Goal: Task Accomplishment & Management: Use online tool/utility

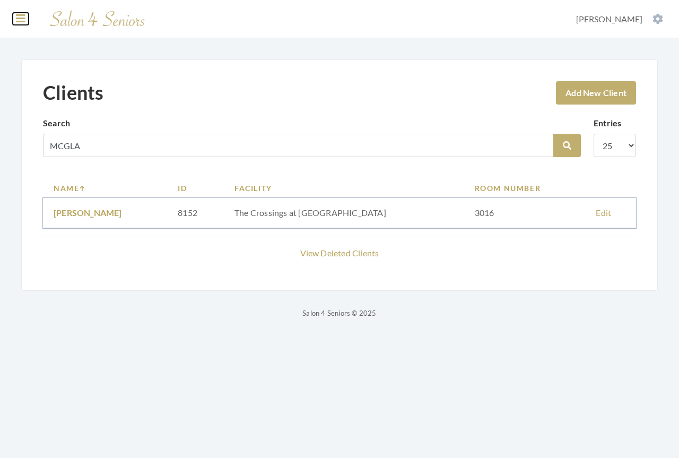
click at [23, 0] on icon at bounding box center [21, 18] width 10 height 11
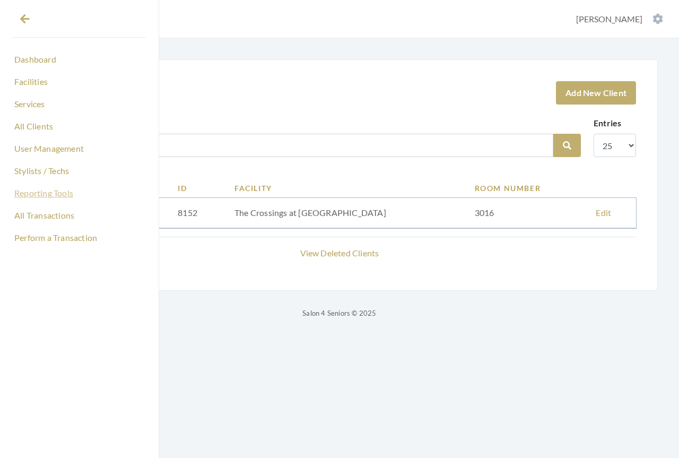
click at [36, 0] on link "Reporting Tools" at bounding box center [79, 193] width 133 height 18
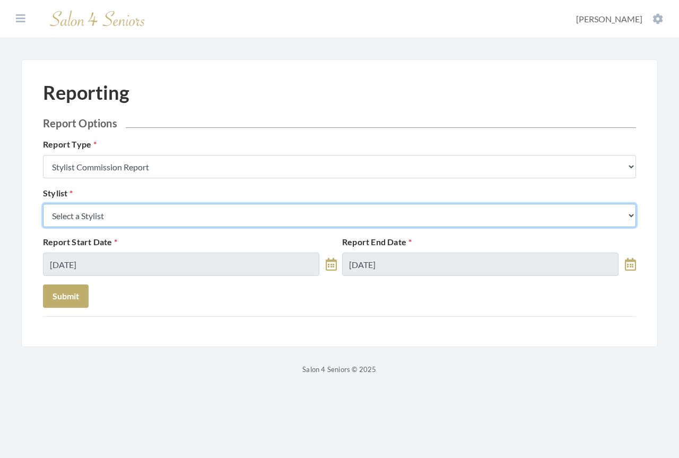
click at [146, 212] on select "Select a Stylist [PERSON_NAME] [PERSON_NAME] [PERSON_NAME] [PERSON_NAME] [PERSO…" at bounding box center [339, 215] width 593 height 23
select select "24"
click at [43, 204] on select "Select a Stylist [PERSON_NAME] [PERSON_NAME] [PERSON_NAME] [PERSON_NAME] [PERSO…" at bounding box center [339, 215] width 593 height 23
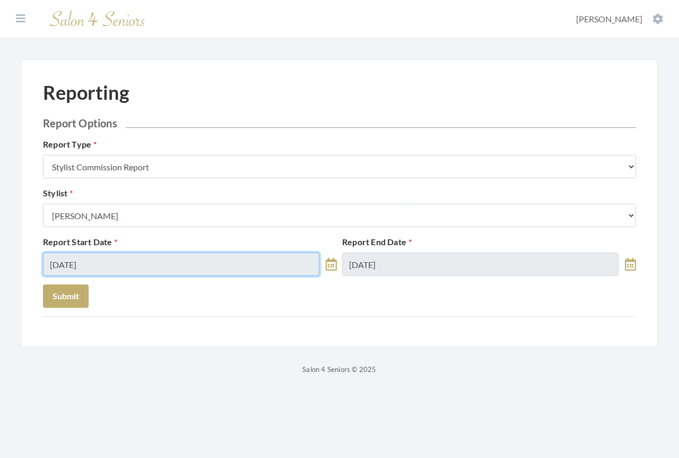
click at [148, 260] on input "[DATE]" at bounding box center [181, 264] width 277 height 23
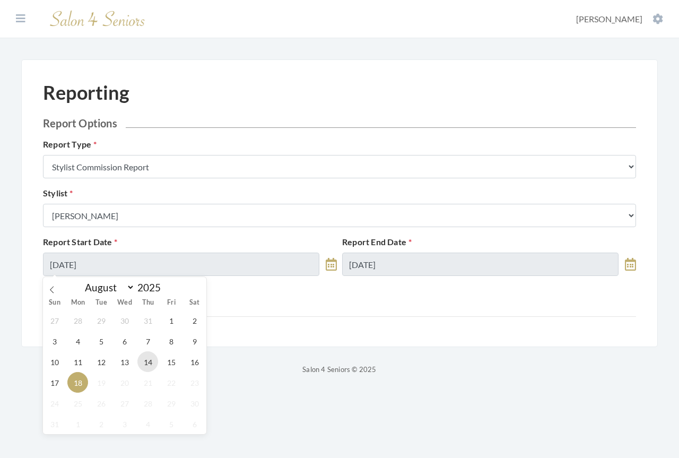
click at [146, 360] on span "14" at bounding box center [147, 361] width 21 height 21
type input "[DATE]"
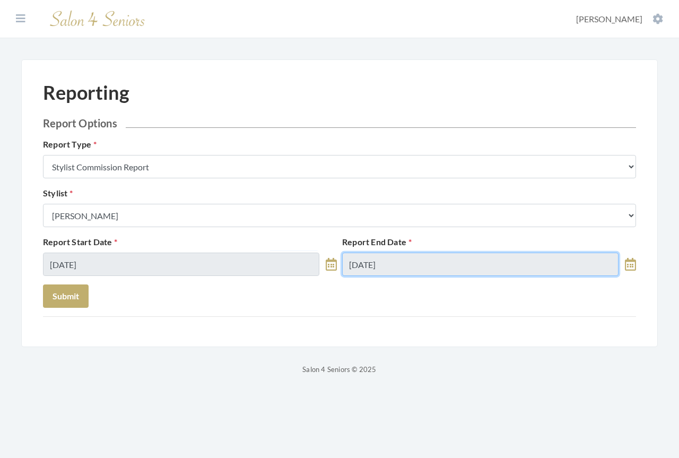
click at [413, 266] on input "[DATE]" at bounding box center [480, 264] width 277 height 23
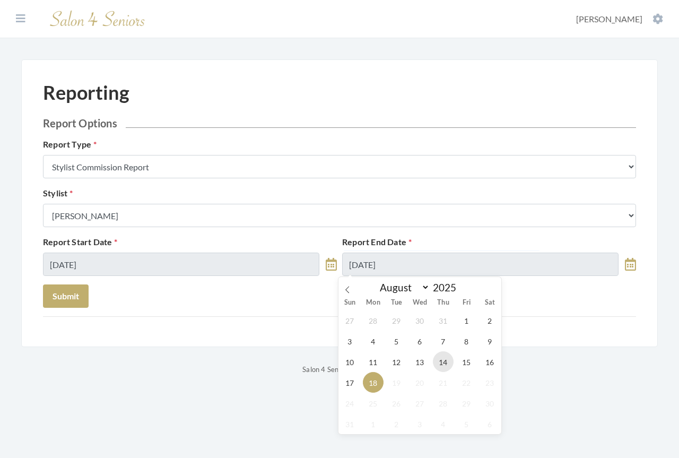
click at [445, 360] on span "14" at bounding box center [443, 361] width 21 height 21
type input "[DATE]"
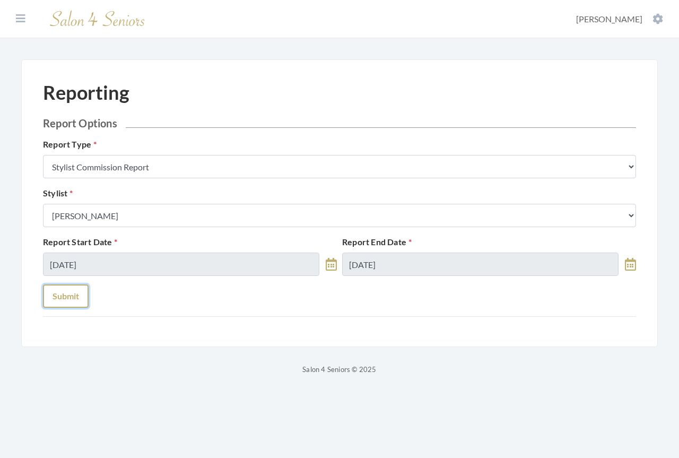
click at [75, 295] on button "Submit" at bounding box center [66, 296] width 46 height 23
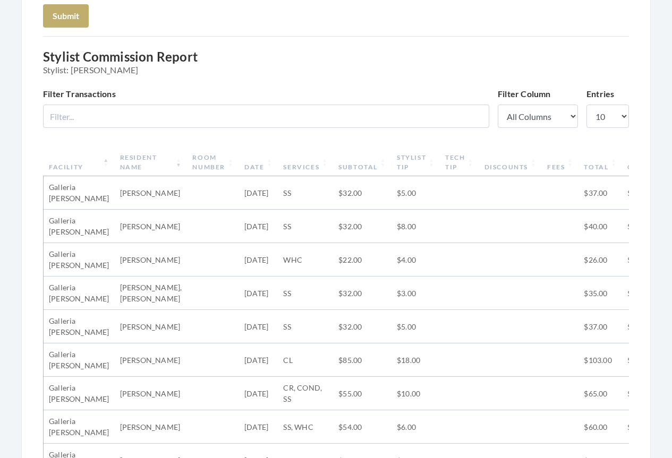
scroll to position [425, 0]
